Goal: Information Seeking & Learning: Compare options

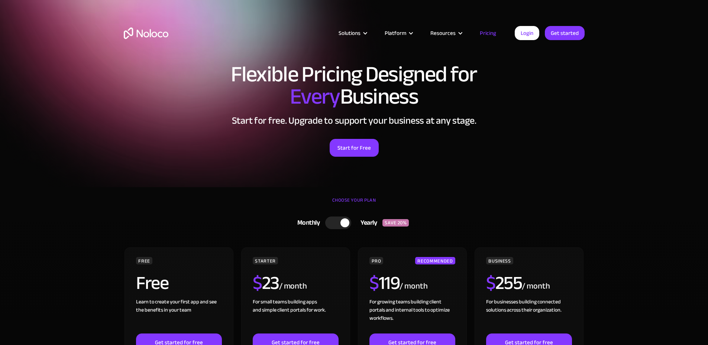
click at [337, 222] on div at bounding box center [338, 223] width 26 height 13
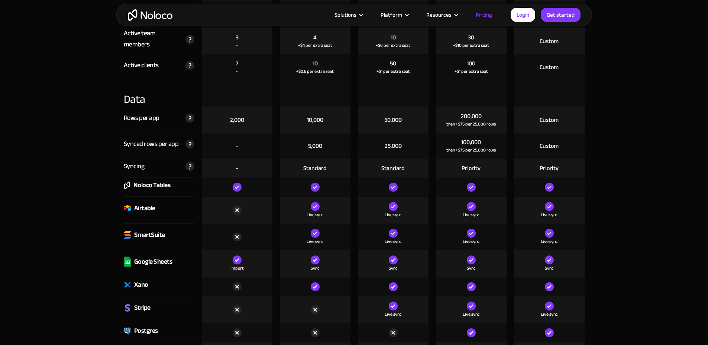
scroll to position [967, 0]
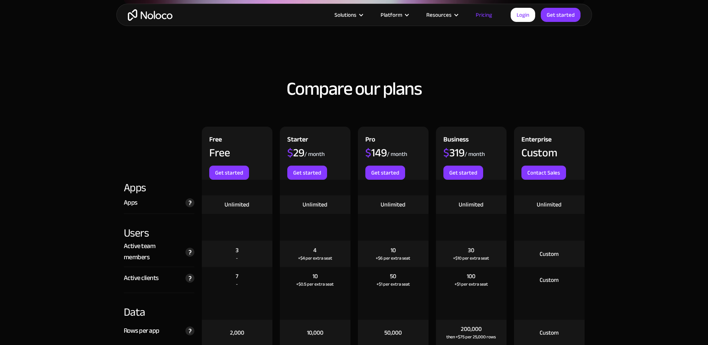
scroll to position [702, 0]
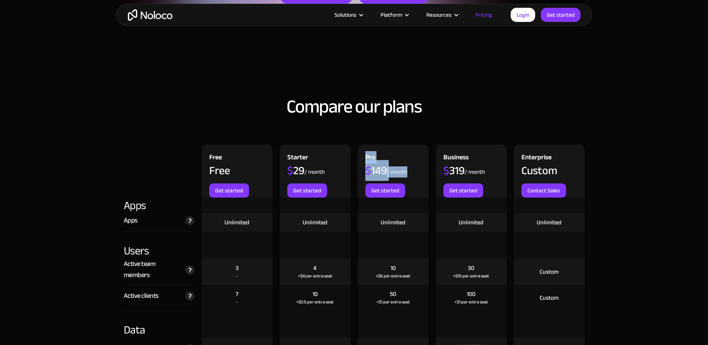
drag, startPoint x: 423, startPoint y: 175, endPoint x: 358, endPoint y: 154, distance: 67.9
click at [358, 154] on div "Pro $ 149 / month Get started" at bounding box center [393, 171] width 71 height 53
drag, startPoint x: 358, startPoint y: 154, endPoint x: 414, endPoint y: 174, distance: 58.3
click at [414, 174] on div "Pro $ 149 / month Get started" at bounding box center [393, 171] width 71 height 53
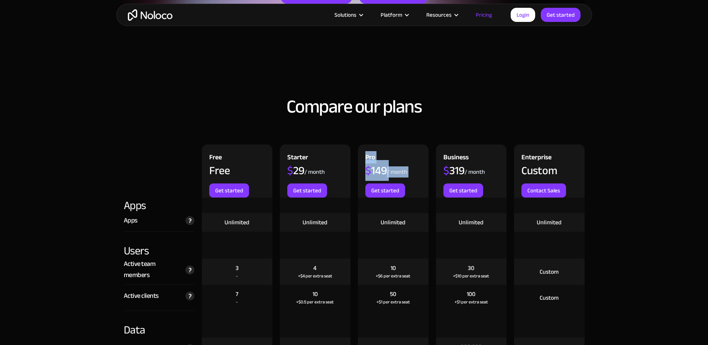
click at [414, 174] on div "Pro $ 149 / month Get started" at bounding box center [393, 171] width 71 height 53
drag, startPoint x: 414, startPoint y: 174, endPoint x: 363, endPoint y: 147, distance: 56.7
click at [363, 147] on div "Pro $ 149 / month Get started" at bounding box center [393, 171] width 71 height 53
drag, startPoint x: 360, startPoint y: 155, endPoint x: 412, endPoint y: 177, distance: 56.3
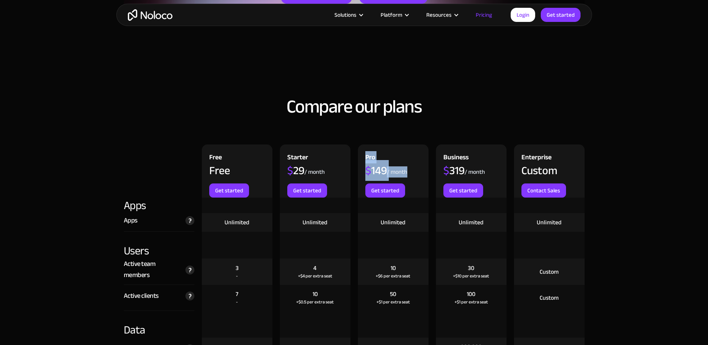
click at [411, 177] on div "Pro $ 149 / month Get started" at bounding box center [393, 171] width 71 height 53
click at [412, 177] on div "Pro $ 149 / month Get started" at bounding box center [393, 171] width 71 height 53
drag, startPoint x: 412, startPoint y: 177, endPoint x: 353, endPoint y: 149, distance: 65.4
click at [353, 149] on div "Free Free Get started Starter $ 29 / month Get started Pro $ 149 / month Get st…" at bounding box center [354, 171] width 469 height 53
click at [353, 149] on div "Starter $ 29 / month Get started" at bounding box center [315, 171] width 78 height 53
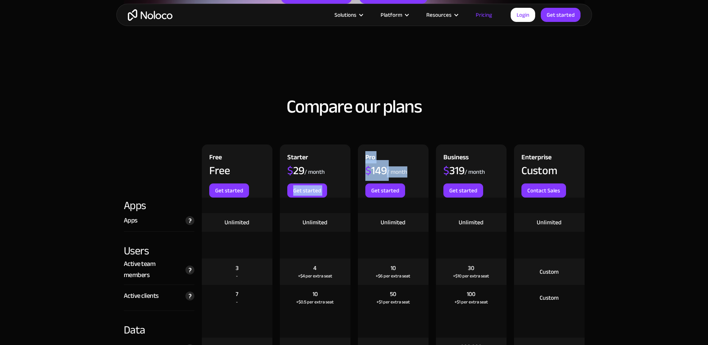
drag, startPoint x: 353, startPoint y: 149, endPoint x: 402, endPoint y: 173, distance: 54.9
click at [402, 173] on div "Free Free Get started Starter $ 29 / month Get started Pro $ 149 / month Get st…" at bounding box center [354, 171] width 469 height 53
click at [402, 173] on div "/ month" at bounding box center [397, 172] width 20 height 8
drag, startPoint x: 402, startPoint y: 173, endPoint x: 368, endPoint y: 149, distance: 41.9
click at [368, 149] on div "Pro $ 149 / month Get started" at bounding box center [393, 171] width 71 height 53
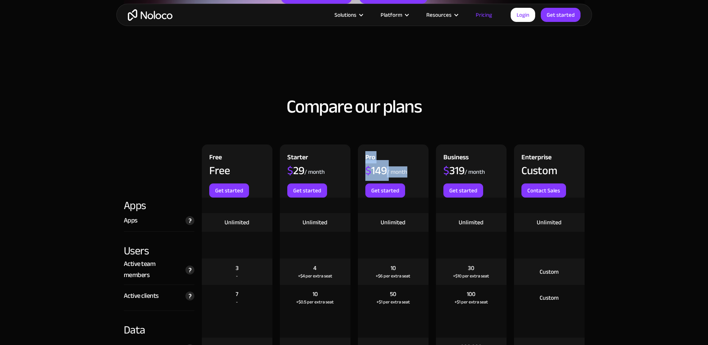
click at [368, 149] on div "Pro $ 149 / month Get started" at bounding box center [393, 171] width 71 height 53
drag, startPoint x: 368, startPoint y: 149, endPoint x: 399, endPoint y: 175, distance: 40.4
click at [398, 174] on div "Pro $ 149 / month Get started" at bounding box center [393, 171] width 71 height 53
click at [399, 175] on div "/ month" at bounding box center [397, 172] width 20 height 8
click at [383, 219] on div "Unlimited" at bounding box center [393, 223] width 25 height 8
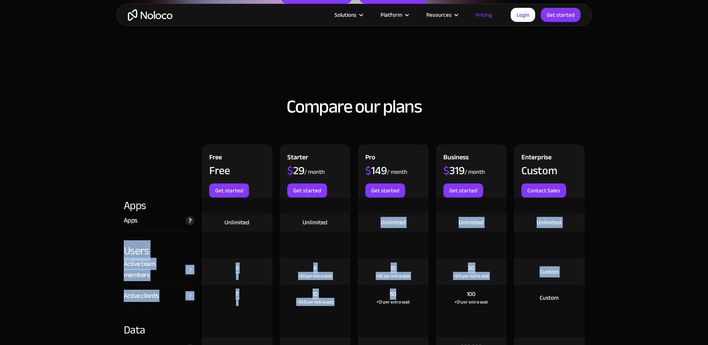
drag, startPoint x: 383, startPoint y: 219, endPoint x: 395, endPoint y: 287, distance: 68.7
click at [395, 287] on div "50 +$1 per extra seat" at bounding box center [393, 298] width 71 height 26
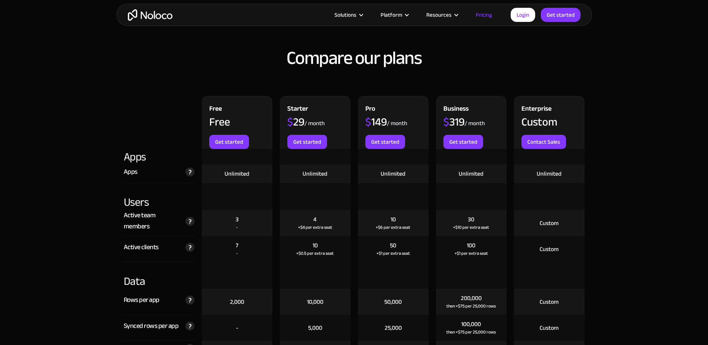
scroll to position [776, 0]
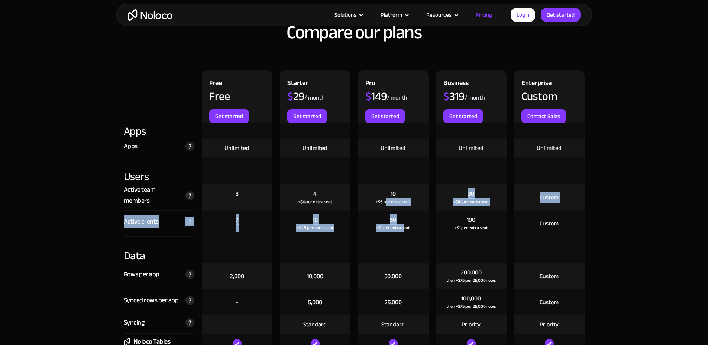
drag, startPoint x: 387, startPoint y: 196, endPoint x: 405, endPoint y: 236, distance: 43.8
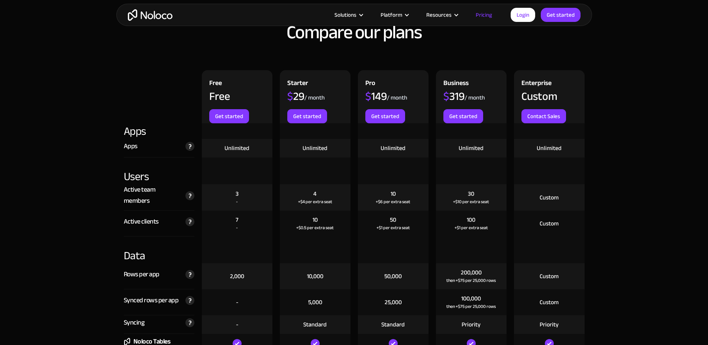
click at [406, 239] on div at bounding box center [393, 250] width 71 height 27
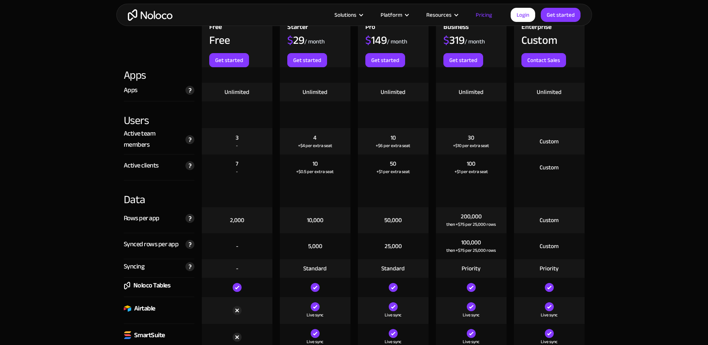
scroll to position [851, 0]
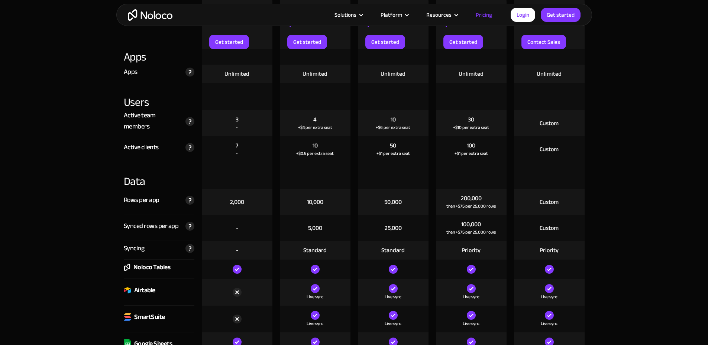
click at [380, 191] on div "50,000" at bounding box center [393, 202] width 71 height 26
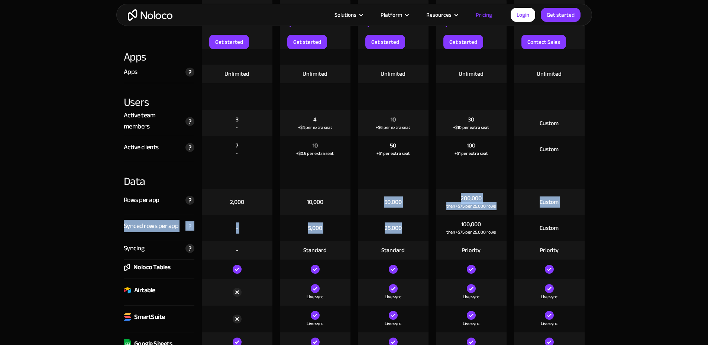
drag, startPoint x: 382, startPoint y: 196, endPoint x: 408, endPoint y: 229, distance: 42.4
click at [408, 229] on div "25,000" at bounding box center [393, 228] width 71 height 26
drag, startPoint x: 411, startPoint y: 237, endPoint x: 377, endPoint y: 201, distance: 49.2
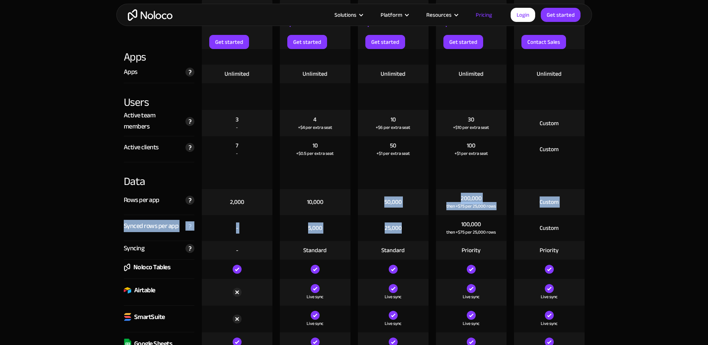
click at [377, 201] on div "50,000" at bounding box center [393, 202] width 71 height 26
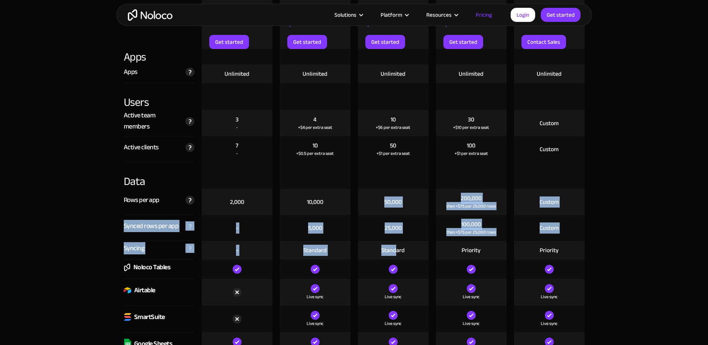
click at [398, 242] on div "Standard" at bounding box center [393, 250] width 71 height 19
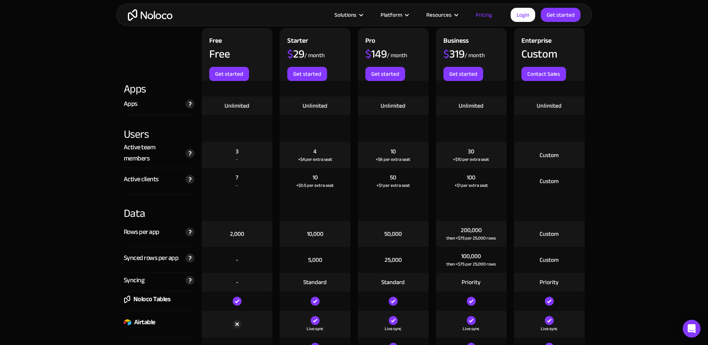
scroll to position [793, 0]
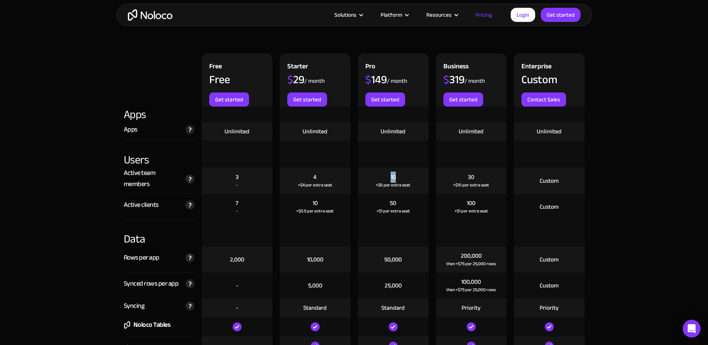
drag, startPoint x: 388, startPoint y: 176, endPoint x: 397, endPoint y: 178, distance: 9.2
click at [396, 177] on div "10 +$6 per extra seat" at bounding box center [393, 181] width 71 height 26
click at [397, 178] on div "10 +$6 per extra seat" at bounding box center [393, 181] width 71 height 26
click at [465, 203] on div "100 +$1 per extra seat" at bounding box center [471, 207] width 71 height 26
drag, startPoint x: 465, startPoint y: 202, endPoint x: 485, endPoint y: 214, distance: 23.3
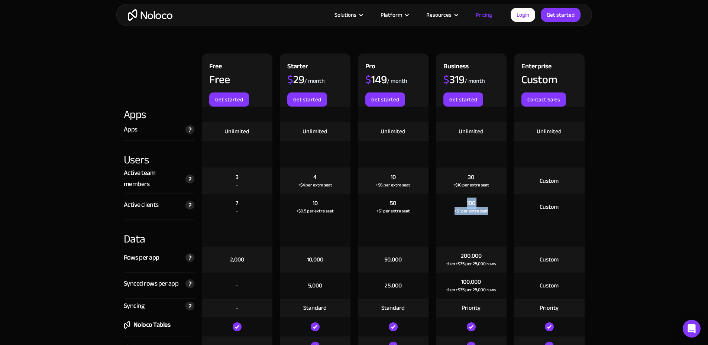
click at [485, 214] on div "100 +$1 per extra seat" at bounding box center [471, 207] width 71 height 26
click at [486, 214] on div "+$1 per extra seat" at bounding box center [471, 210] width 33 height 7
drag, startPoint x: 486, startPoint y: 214, endPoint x: 457, endPoint y: 197, distance: 34.0
click at [457, 197] on div "100 +$1 per extra seat" at bounding box center [471, 207] width 71 height 26
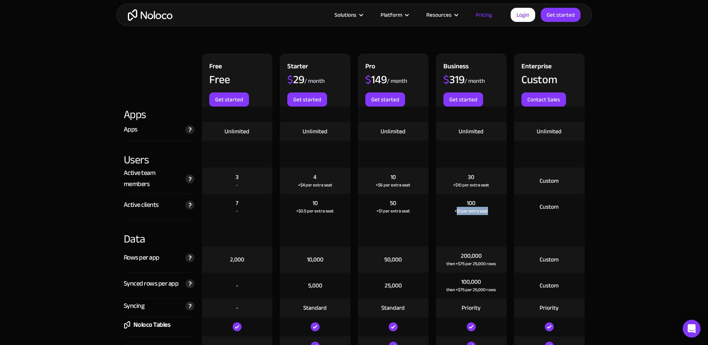
drag, startPoint x: 457, startPoint y: 197, endPoint x: 481, endPoint y: 211, distance: 28.0
click at [481, 211] on div "100 +$1 per extra seat" at bounding box center [471, 207] width 71 height 26
click at [481, 211] on div "+$1 per extra seat" at bounding box center [471, 210] width 33 height 7
drag, startPoint x: 481, startPoint y: 211, endPoint x: 472, endPoint y: 202, distance: 12.9
click at [472, 202] on div "100 +$1 per extra seat" at bounding box center [471, 207] width 71 height 26
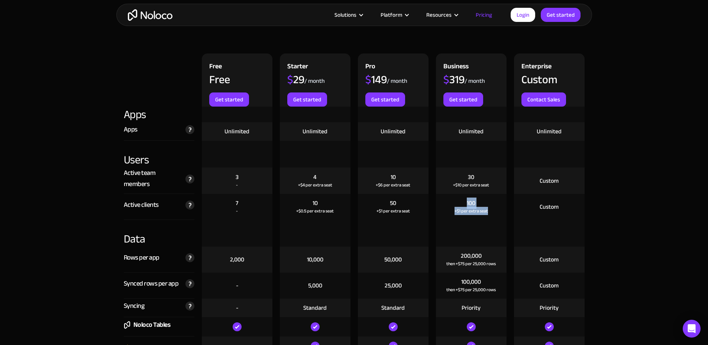
click at [472, 202] on div "100" at bounding box center [471, 203] width 9 height 8
drag, startPoint x: 472, startPoint y: 202, endPoint x: 483, endPoint y: 212, distance: 15.3
click at [483, 212] on div "100 +$1 per extra seat" at bounding box center [471, 207] width 71 height 26
click at [483, 212] on div "+$1 per extra seat" at bounding box center [471, 210] width 33 height 7
drag, startPoint x: 483, startPoint y: 212, endPoint x: 469, endPoint y: 203, distance: 16.7
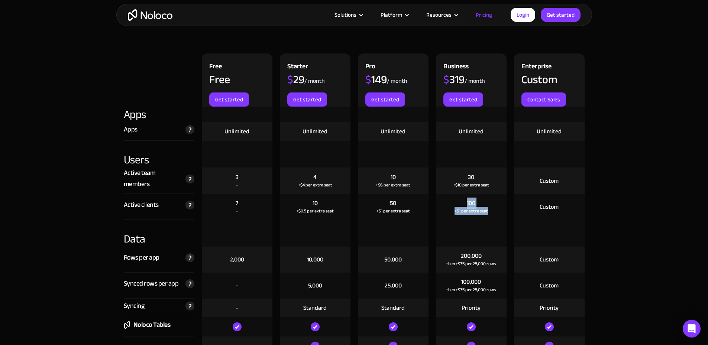
click at [469, 203] on div "100 +$1 per extra seat" at bounding box center [471, 207] width 71 height 26
click at [469, 203] on div "100" at bounding box center [471, 203] width 9 height 8
drag, startPoint x: 385, startPoint y: 177, endPoint x: 397, endPoint y: 186, distance: 15.5
click at [397, 186] on div "10 +$6 per extra seat" at bounding box center [393, 181] width 71 height 26
click at [397, 186] on div "+$6 per extra seat" at bounding box center [393, 184] width 35 height 7
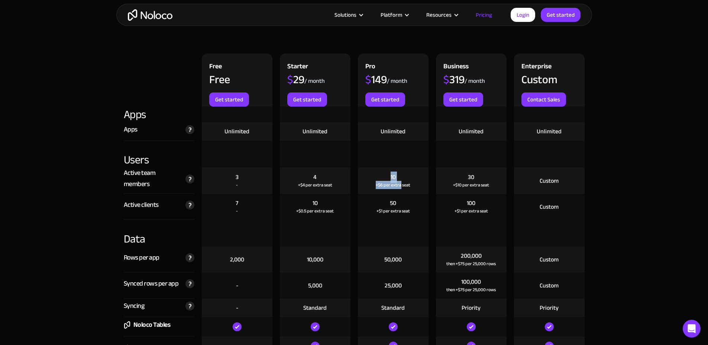
drag, startPoint x: 397, startPoint y: 186, endPoint x: 392, endPoint y: 180, distance: 8.2
click at [392, 180] on div "10 +$6 per extra seat" at bounding box center [393, 181] width 71 height 26
click at [392, 180] on div "10" at bounding box center [393, 177] width 5 height 8
drag, startPoint x: 392, startPoint y: 180, endPoint x: 408, endPoint y: 187, distance: 18.3
click at [407, 187] on div "10 +$6 per extra seat" at bounding box center [393, 181] width 71 height 26
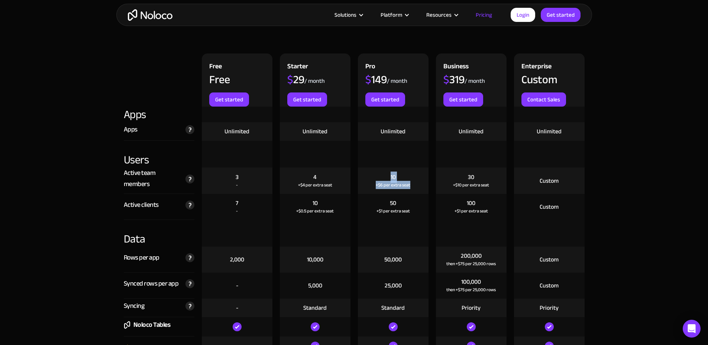
click at [408, 187] on div "+$6 per extra seat" at bounding box center [393, 184] width 35 height 7
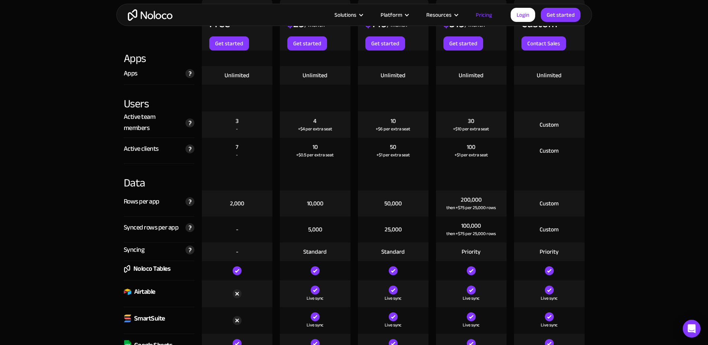
scroll to position [868, 0]
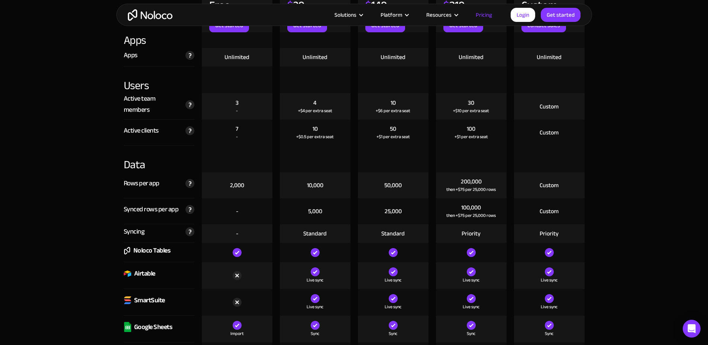
click at [476, 235] on div "Priority" at bounding box center [471, 234] width 19 height 8
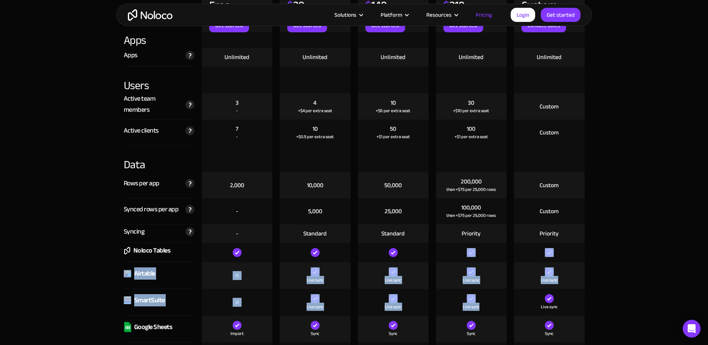
drag, startPoint x: 478, startPoint y: 252, endPoint x: 481, endPoint y: 301, distance: 48.8
click at [481, 301] on div "Live sync" at bounding box center [471, 302] width 71 height 27
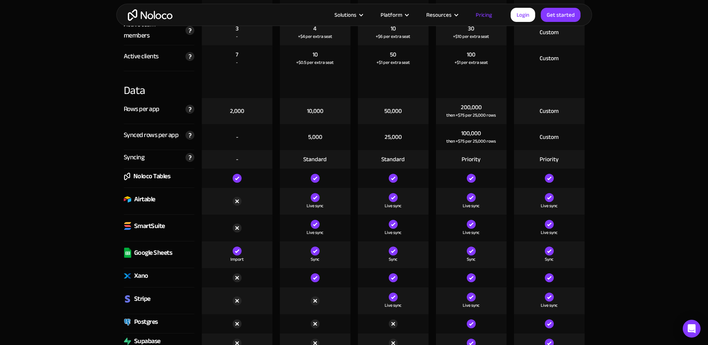
scroll to position [1016, 0]
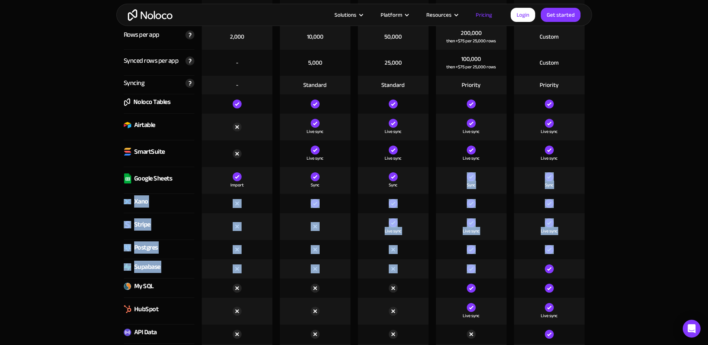
drag, startPoint x: 460, startPoint y: 178, endPoint x: 471, endPoint y: 266, distance: 88.1
click at [471, 266] on img at bounding box center [471, 269] width 9 height 9
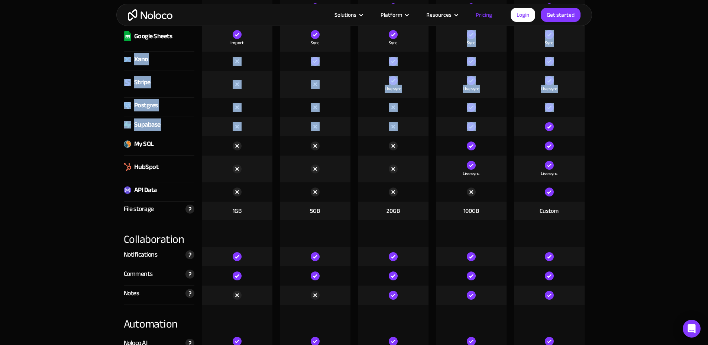
scroll to position [1165, 0]
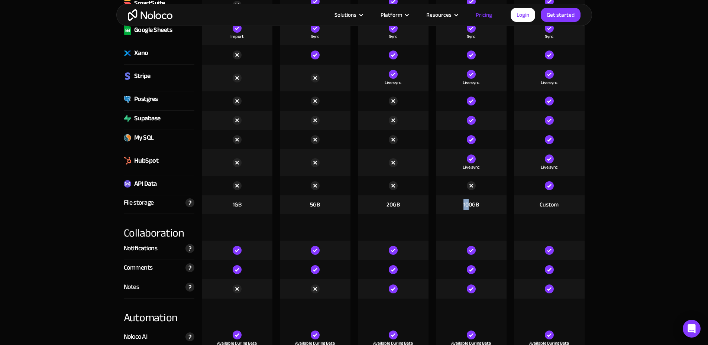
drag, startPoint x: 465, startPoint y: 206, endPoint x: 475, endPoint y: 205, distance: 10.1
click at [472, 206] on div "100GB" at bounding box center [471, 205] width 71 height 19
click at [475, 205] on div "100GB" at bounding box center [472, 205] width 16 height 8
drag, startPoint x: 475, startPoint y: 205, endPoint x: 467, endPoint y: 208, distance: 9.3
click at [467, 208] on div "100GB" at bounding box center [472, 205] width 16 height 8
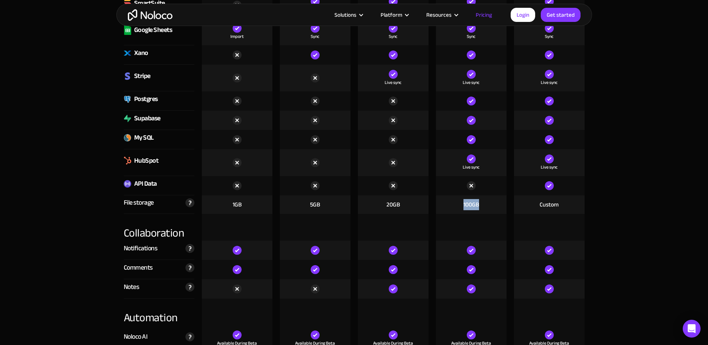
click at [467, 208] on div "100GB" at bounding box center [472, 205] width 16 height 8
click at [483, 207] on div "100GB" at bounding box center [471, 205] width 71 height 19
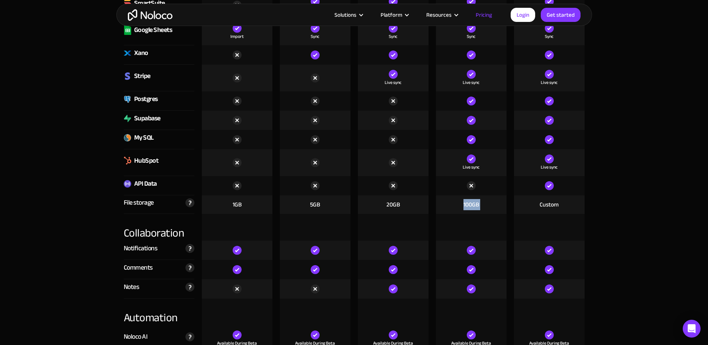
drag, startPoint x: 483, startPoint y: 207, endPoint x: 466, endPoint y: 212, distance: 18.0
click at [466, 212] on div "100GB" at bounding box center [471, 205] width 71 height 19
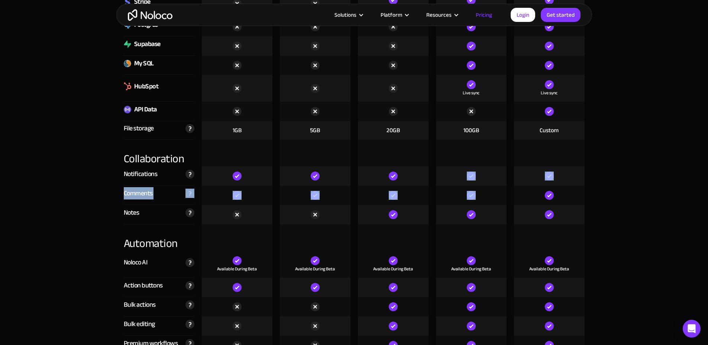
drag, startPoint x: 457, startPoint y: 173, endPoint x: 484, endPoint y: 208, distance: 43.8
click at [484, 208] on div at bounding box center [471, 214] width 71 height 19
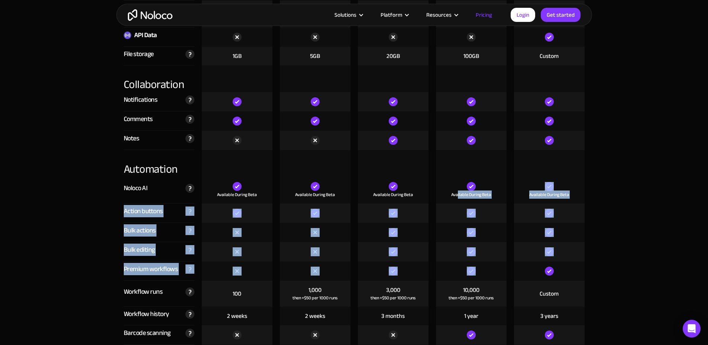
drag, startPoint x: 458, startPoint y: 185, endPoint x: 470, endPoint y: 271, distance: 87.1
click at [470, 271] on img at bounding box center [471, 271] width 9 height 9
click at [482, 231] on div at bounding box center [471, 232] width 71 height 19
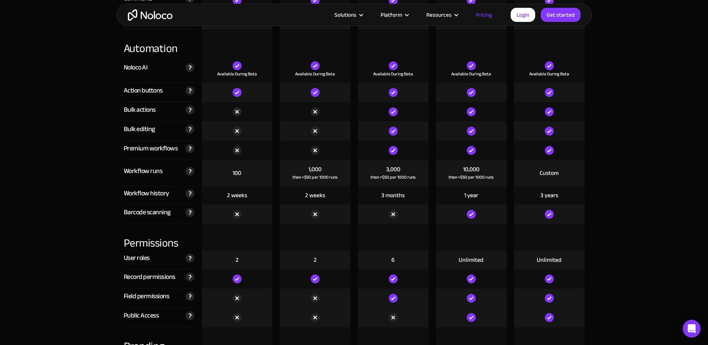
scroll to position [1463, 0]
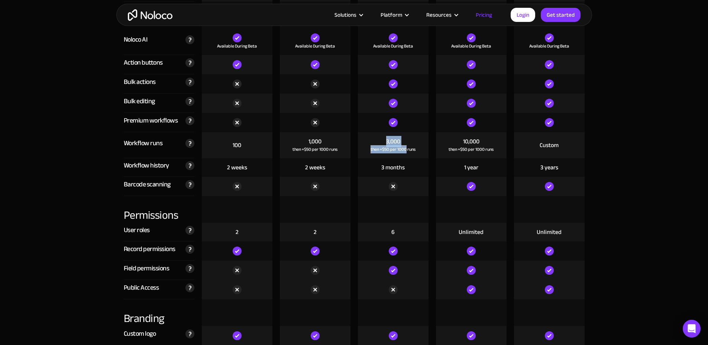
drag, startPoint x: 385, startPoint y: 143, endPoint x: 407, endPoint y: 153, distance: 24.0
click at [407, 153] on div "3,000 then +$50 per 1000 runs" at bounding box center [393, 145] width 71 height 26
click at [407, 153] on div "then +$50 per 1000 runs" at bounding box center [393, 149] width 45 height 7
drag, startPoint x: 407, startPoint y: 153, endPoint x: 377, endPoint y: 142, distance: 31.9
click at [377, 142] on div "3,000 then +$50 per 1000 runs" at bounding box center [393, 145] width 71 height 26
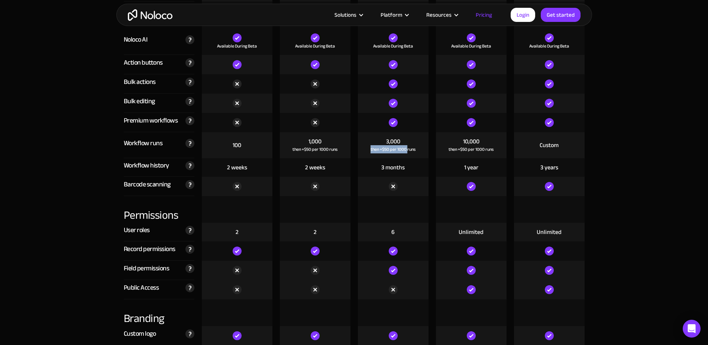
click at [377, 142] on div "3,000 then +$50 per 1000 runs" at bounding box center [393, 145] width 71 height 26
drag, startPoint x: 377, startPoint y: 142, endPoint x: 396, endPoint y: 142, distance: 19.3
click at [394, 142] on div "3,000 then +$50 per 1000 runs" at bounding box center [393, 145] width 71 height 26
click at [396, 142] on div "3,000" at bounding box center [393, 142] width 14 height 8
drag, startPoint x: 396, startPoint y: 142, endPoint x: 414, endPoint y: 154, distance: 21.8
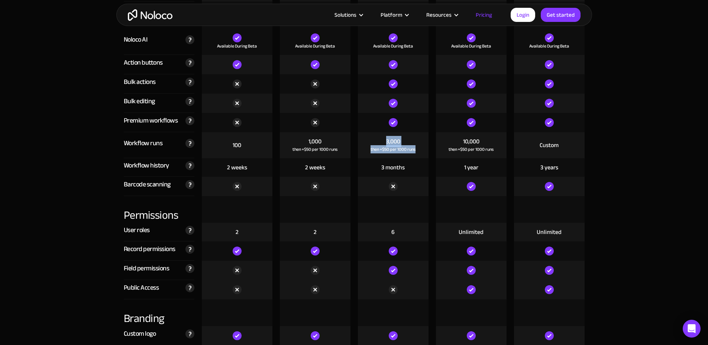
click at [414, 154] on div "3,000 then +$50 per 1000 runs" at bounding box center [393, 145] width 71 height 26
drag, startPoint x: 414, startPoint y: 154, endPoint x: 390, endPoint y: 145, distance: 26.1
click at [390, 145] on div "3,000 then +$50 per 1000 runs" at bounding box center [393, 145] width 71 height 26
click at [390, 146] on div "then +$50 per 1000 runs" at bounding box center [393, 149] width 45 height 7
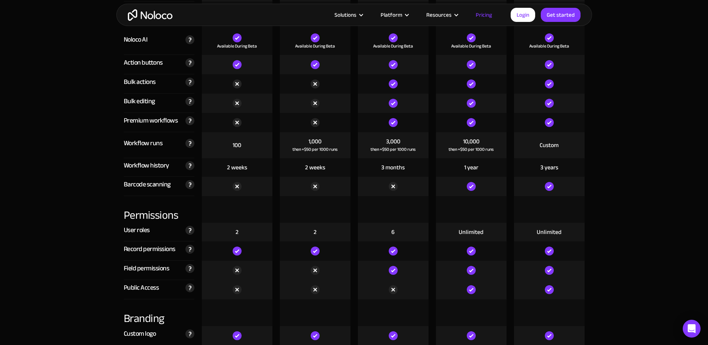
drag, startPoint x: 457, startPoint y: 192, endPoint x: 486, endPoint y: 183, distance: 30.5
click at [486, 183] on div at bounding box center [471, 186] width 71 height 19
click at [487, 183] on div at bounding box center [471, 186] width 71 height 19
drag, startPoint x: 231, startPoint y: 187, endPoint x: 566, endPoint y: 188, distance: 334.7
click at [566, 188] on div "Barcode scanning Scan barcodes and QR codes seamlessly storing or updating scan…" at bounding box center [354, 186] width 469 height 19
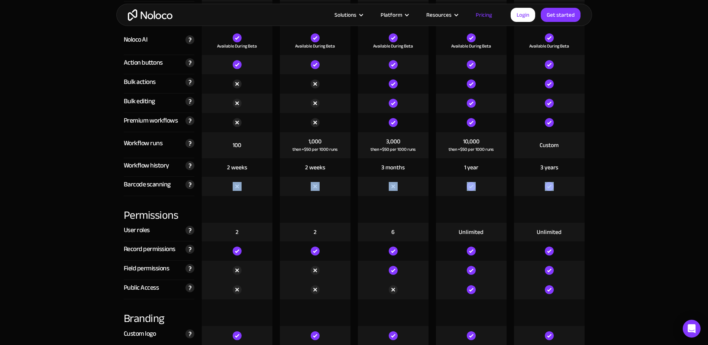
click at [566, 188] on div at bounding box center [549, 186] width 71 height 19
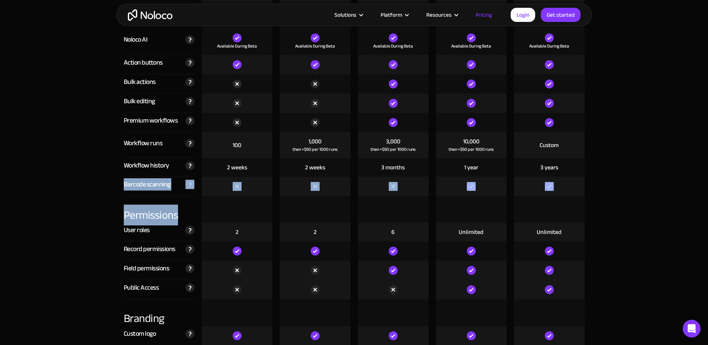
drag, startPoint x: 566, startPoint y: 188, endPoint x: 131, endPoint y: 183, distance: 435.1
click at [131, 183] on div "Barcode scanning Scan barcodes and QR codes seamlessly storing or updating scan…" at bounding box center [354, 186] width 469 height 19
click at [131, 183] on div "Barcode scanning" at bounding box center [147, 184] width 47 height 11
drag, startPoint x: 131, startPoint y: 183, endPoint x: 541, endPoint y: 185, distance: 410.9
click at [541, 185] on div "Barcode scanning Scan barcodes and QR codes seamlessly storing or updating scan…" at bounding box center [354, 186] width 469 height 19
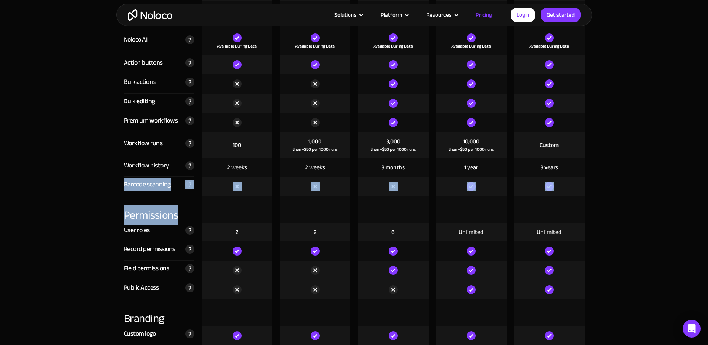
click at [541, 185] on div at bounding box center [549, 186] width 71 height 19
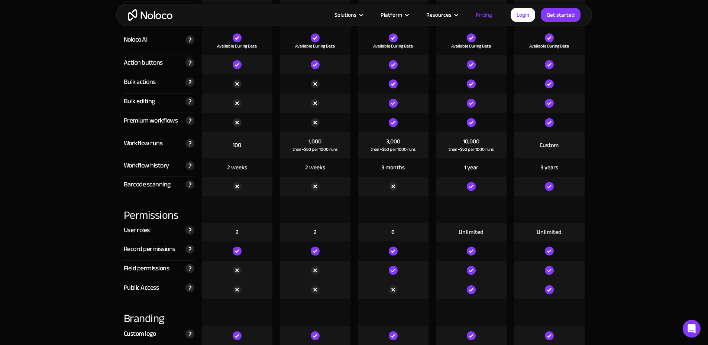
scroll to position [1537, 0]
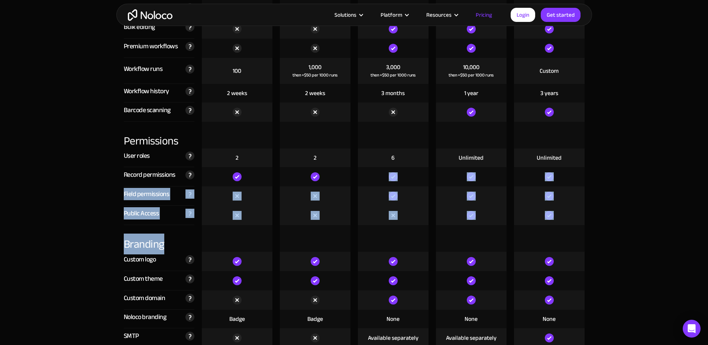
drag, startPoint x: 382, startPoint y: 170, endPoint x: 468, endPoint y: 242, distance: 112.7
click at [468, 242] on div "Compare our plans Free Free Get started Starter $ 29 / month Get started Pro $ …" at bounding box center [354, 221] width 476 height 1935
click at [468, 242] on div at bounding box center [471, 238] width 71 height 27
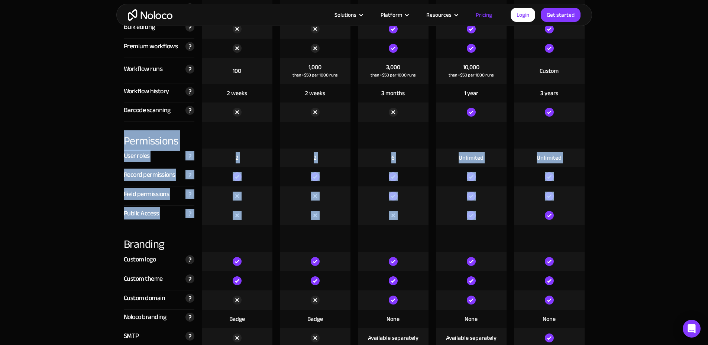
drag, startPoint x: 476, startPoint y: 216, endPoint x: 106, endPoint y: 138, distance: 378.1
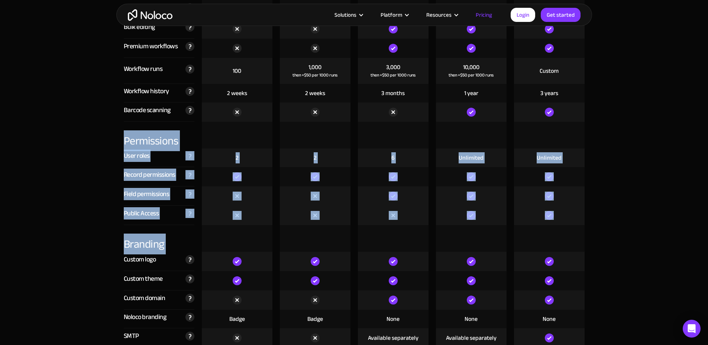
drag, startPoint x: 106, startPoint y: 138, endPoint x: 513, endPoint y: 244, distance: 420.3
click at [513, 244] on div at bounding box center [550, 238] width 78 height 27
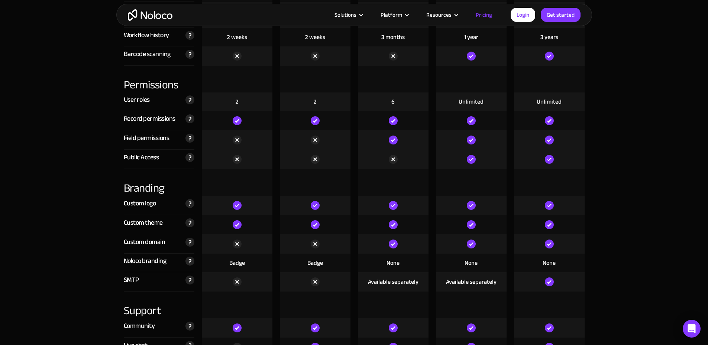
scroll to position [1611, 0]
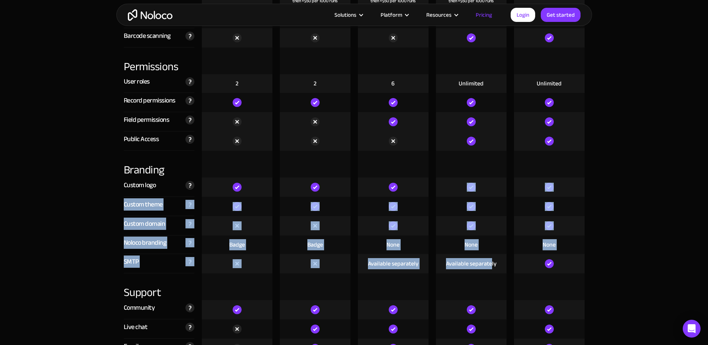
drag, startPoint x: 458, startPoint y: 183, endPoint x: 492, endPoint y: 270, distance: 93.6
click at [492, 270] on div "Compare our plans Free Free Get started Starter $ 29 / month Get started Pro $ …" at bounding box center [354, 147] width 476 height 1935
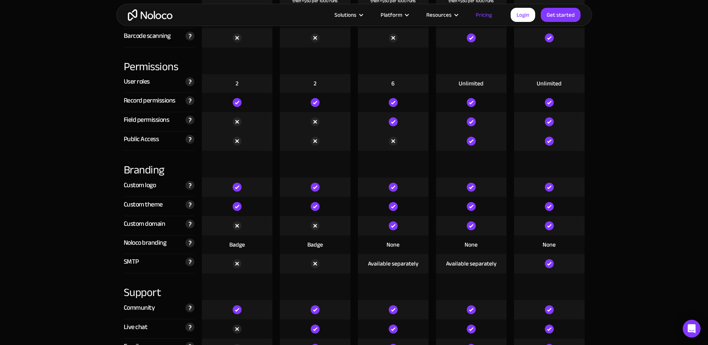
click at [495, 268] on div "Available separately" at bounding box center [471, 264] width 51 height 8
drag, startPoint x: 495, startPoint y: 269, endPoint x: 461, endPoint y: 268, distance: 33.5
click at [461, 268] on div "Available separately" at bounding box center [471, 264] width 51 height 8
drag, startPoint x: 461, startPoint y: 268, endPoint x: 487, endPoint y: 267, distance: 25.7
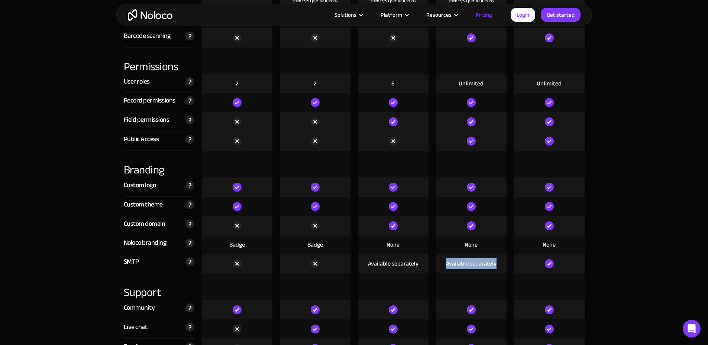
click at [486, 267] on div "Available separately" at bounding box center [471, 264] width 51 height 8
click at [487, 267] on div "Available separately" at bounding box center [471, 264] width 51 height 8
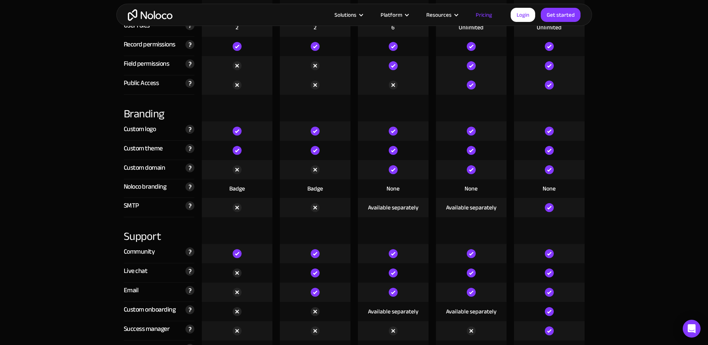
scroll to position [1686, 0]
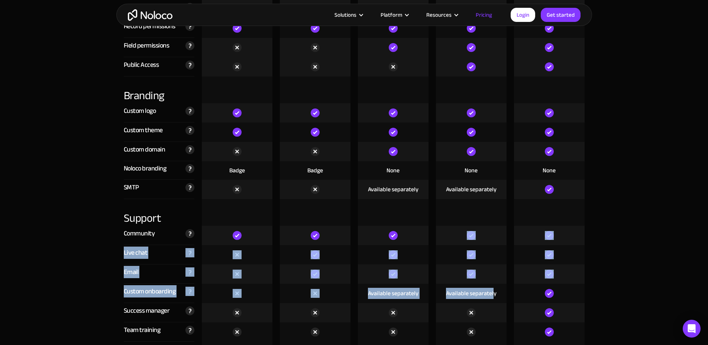
drag, startPoint x: 459, startPoint y: 229, endPoint x: 493, endPoint y: 302, distance: 79.8
click at [493, 300] on div "Compare our plans Free Free Get started Starter $ 29 / month Get started Pro $ …" at bounding box center [354, 73] width 476 height 1935
click at [493, 302] on div "Available separately" at bounding box center [471, 293] width 71 height 19
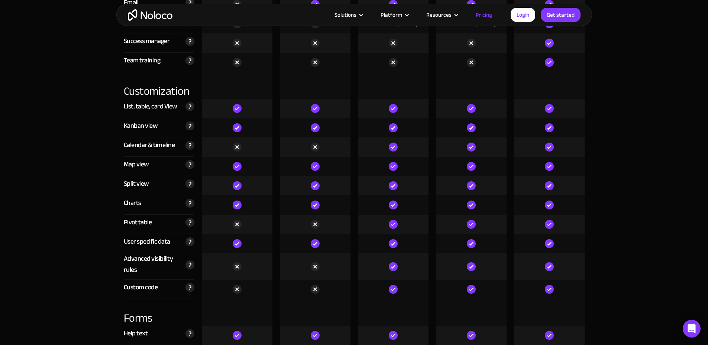
scroll to position [1983, 0]
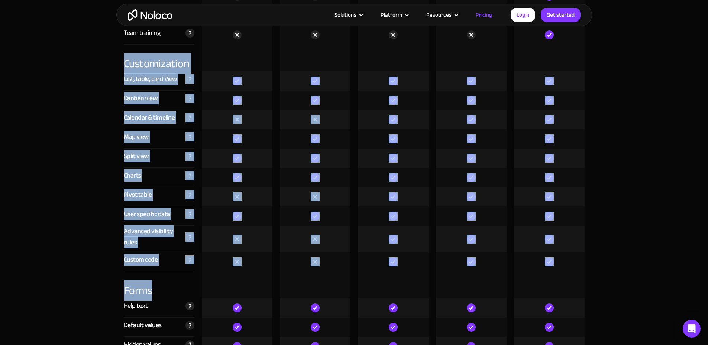
drag, startPoint x: 481, startPoint y: 258, endPoint x: 75, endPoint y: 46, distance: 458.2
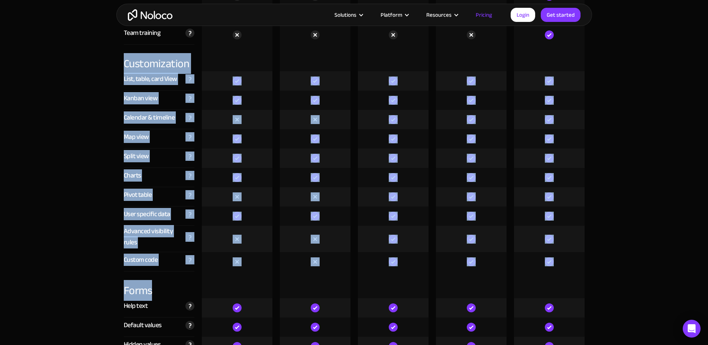
drag, startPoint x: 75, startPoint y: 46, endPoint x: 557, endPoint y: 271, distance: 531.7
click at [558, 271] on div at bounding box center [549, 261] width 71 height 19
drag, startPoint x: 558, startPoint y: 271, endPoint x: 104, endPoint y: 65, distance: 498.6
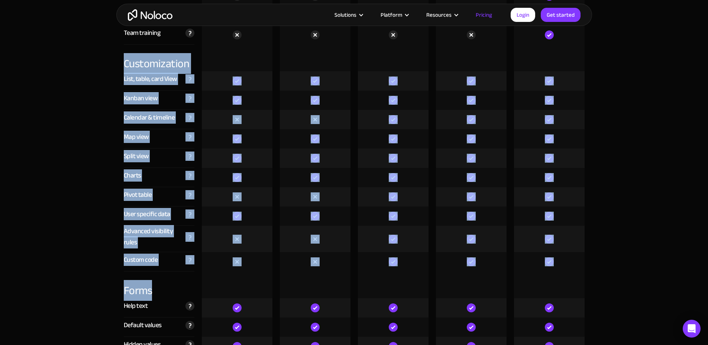
drag, startPoint x: 104, startPoint y: 65, endPoint x: 576, endPoint y: 257, distance: 509.4
click at [576, 257] on div at bounding box center [549, 261] width 71 height 19
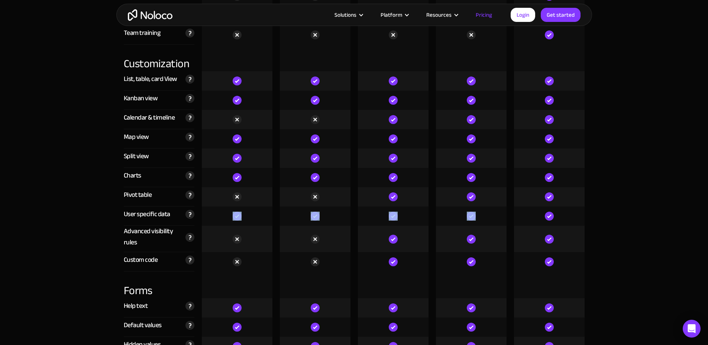
drag, startPoint x: 210, startPoint y: 216, endPoint x: 509, endPoint y: 219, distance: 298.6
click at [498, 220] on div "User specific data Description for this list element" at bounding box center [354, 216] width 469 height 19
click at [509, 219] on div at bounding box center [471, 216] width 78 height 19
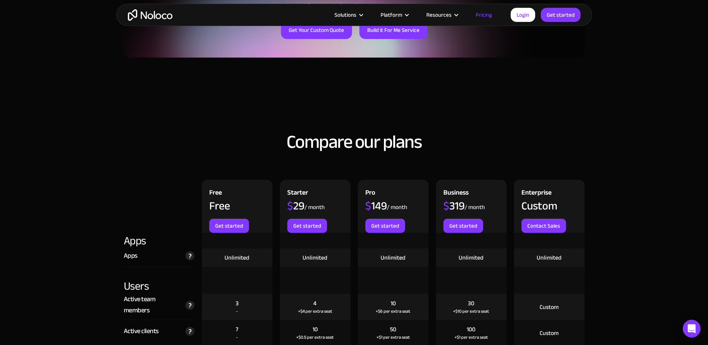
scroll to position [818, 0]
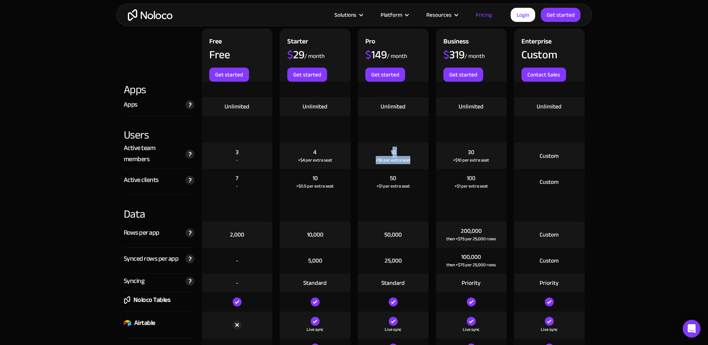
drag, startPoint x: 393, startPoint y: 147, endPoint x: 411, endPoint y: 156, distance: 20.5
click at [411, 156] on div "10 +$6 per extra seat" at bounding box center [393, 156] width 71 height 26
drag, startPoint x: 401, startPoint y: 154, endPoint x: 387, endPoint y: 149, distance: 14.4
click at [387, 149] on div "10 +$6 per extra seat" at bounding box center [393, 156] width 71 height 26
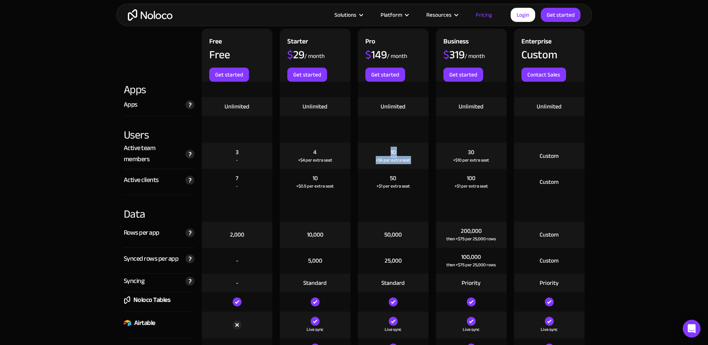
click at [387, 149] on div "10 +$6 per extra seat" at bounding box center [393, 156] width 71 height 26
drag, startPoint x: 387, startPoint y: 149, endPoint x: 396, endPoint y: 151, distance: 8.3
click at [396, 151] on div "10 +$6 per extra seat" at bounding box center [393, 156] width 71 height 26
click at [396, 151] on div "10" at bounding box center [393, 152] width 5 height 8
drag, startPoint x: 396, startPoint y: 151, endPoint x: 387, endPoint y: 149, distance: 9.0
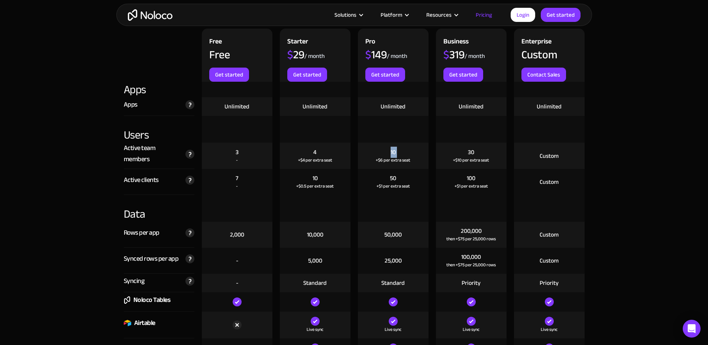
click at [387, 149] on div "10 +$6 per extra seat" at bounding box center [393, 156] width 71 height 26
drag, startPoint x: 387, startPoint y: 149, endPoint x: 403, endPoint y: 152, distance: 16.3
click at [402, 152] on div "10 +$6 per extra seat" at bounding box center [393, 156] width 71 height 26
click at [403, 152] on div "10 +$6 per extra seat" at bounding box center [393, 156] width 71 height 26
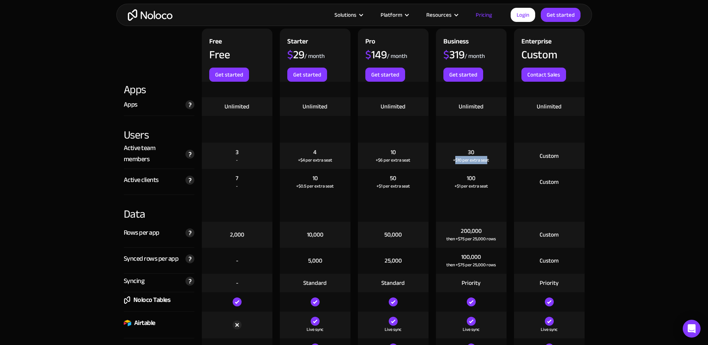
drag, startPoint x: 456, startPoint y: 145, endPoint x: 489, endPoint y: 157, distance: 34.7
click at [488, 157] on div "30 +$10 per extra seat" at bounding box center [471, 156] width 71 height 26
click at [489, 157] on div "30 +$10 per extra seat" at bounding box center [471, 156] width 71 height 26
drag, startPoint x: 489, startPoint y: 157, endPoint x: 476, endPoint y: 152, distance: 14.2
click at [477, 154] on div "30 +$10 per extra seat" at bounding box center [471, 156] width 71 height 26
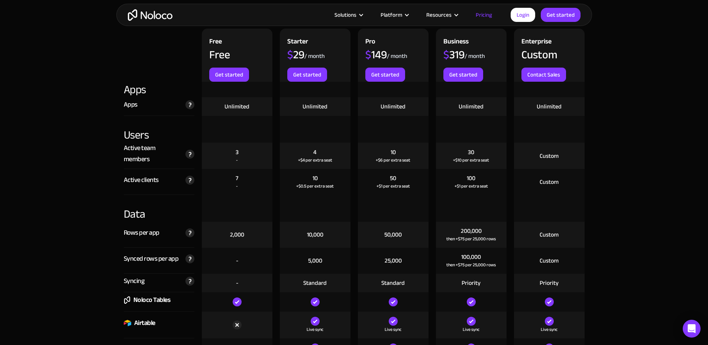
click at [475, 152] on div "30 +$10 per extra seat" at bounding box center [471, 156] width 71 height 26
drag, startPoint x: 475, startPoint y: 152, endPoint x: 485, endPoint y: 156, distance: 10.5
click at [484, 155] on div "30 +$10 per extra seat" at bounding box center [471, 156] width 71 height 26
click at [486, 157] on div "+$10 per extra seat" at bounding box center [471, 160] width 36 height 7
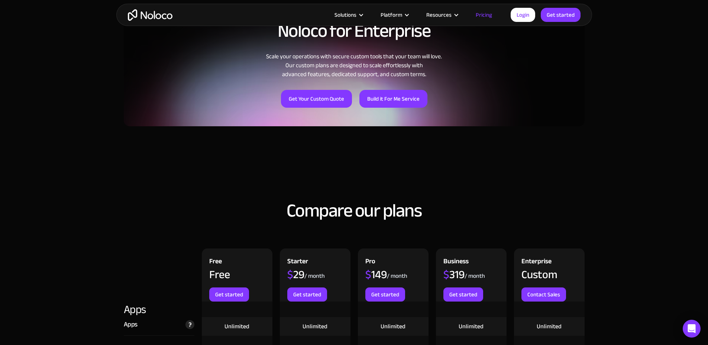
scroll to position [595, 0]
